Goal: Task Accomplishment & Management: Complete application form

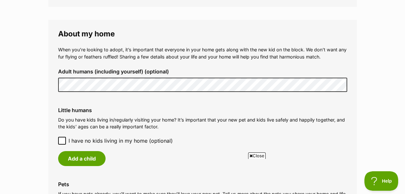
scroll to position [487, 0]
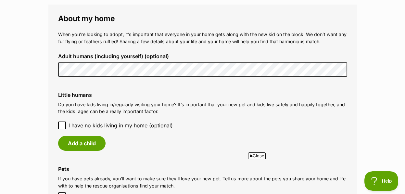
click at [63, 124] on icon at bounding box center [62, 125] width 4 height 3
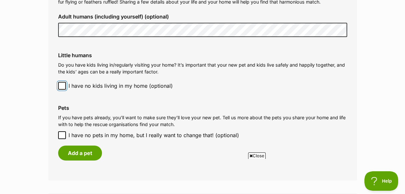
scroll to position [552, 0]
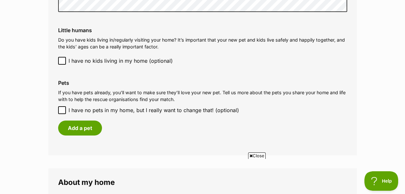
click at [61, 108] on icon at bounding box center [62, 110] width 5 height 5
click at [61, 106] on input "I have no pets in my home, but I really want to change that! (optional)" at bounding box center [62, 110] width 8 height 8
checkbox input "true"
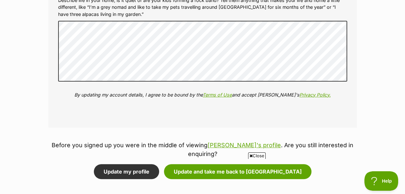
scroll to position [779, 0]
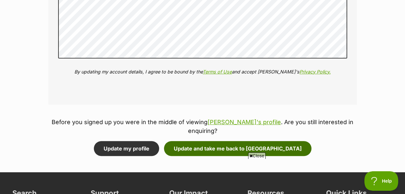
click at [234, 141] on button "Update and take me back to Patch" at bounding box center [237, 148] width 147 height 15
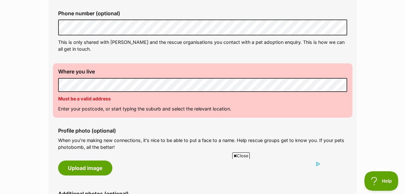
click at [278, 95] on p "Must be a valid address" at bounding box center [202, 98] width 289 height 7
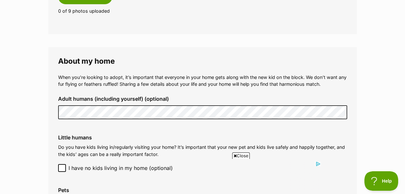
click at [51, 99] on fieldset "About my home When you’re looking to adopt, it’s important that everyone in you…" at bounding box center [202, 144] width 308 height 194
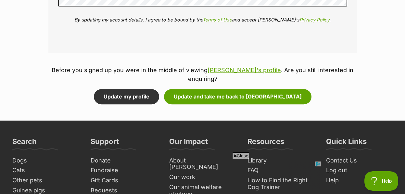
scroll to position [844, 0]
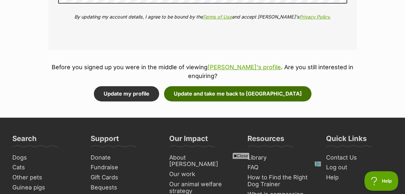
click at [234, 86] on button "Update and take me back to [GEOGRAPHIC_DATA]" at bounding box center [237, 93] width 147 height 15
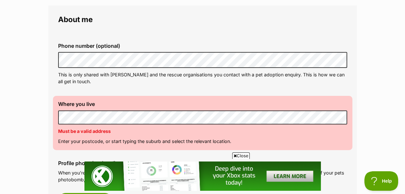
click at [57, 105] on div "Where you live Address line 1 (optional) Address line 2 (optional) Suburb (opti…" at bounding box center [202, 123] width 299 height 54
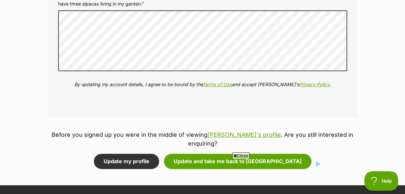
scroll to position [779, 0]
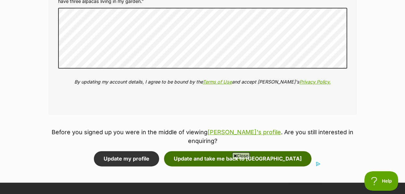
click at [235, 151] on button "Update and take me back to Patch" at bounding box center [237, 158] width 147 height 15
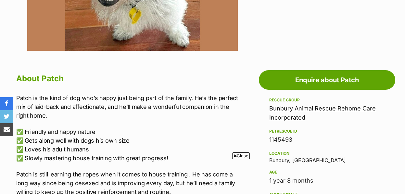
scroll to position [292, 0]
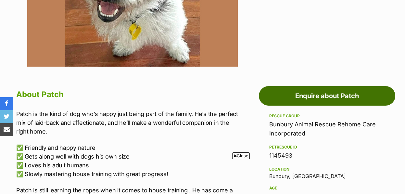
click at [303, 86] on link "Enquire about Patch" at bounding box center [327, 95] width 136 height 19
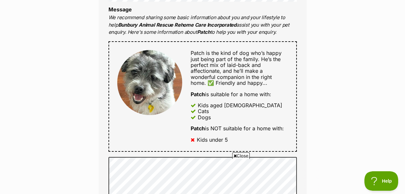
click at [328, 124] on div "Enquire about Patch Want to increase your chances of a successful enquiry? Upda…" at bounding box center [202, 178] width 405 height 863
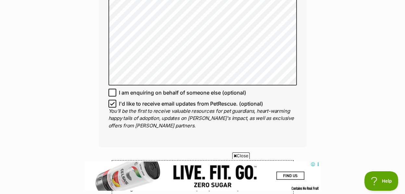
scroll to position [454, 0]
